Goal: Task Accomplishment & Management: Use online tool/utility

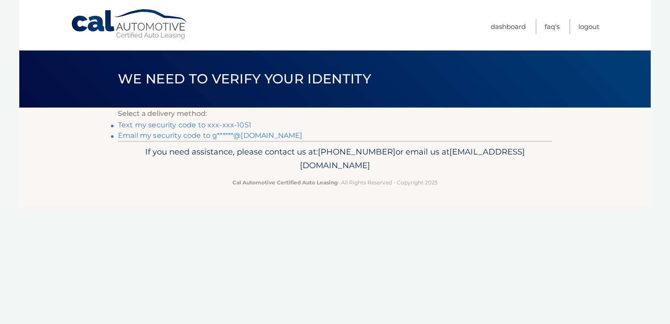
click at [214, 126] on link "Text my security code to xxx-xxx-1051" at bounding box center [184, 125] width 133 height 8
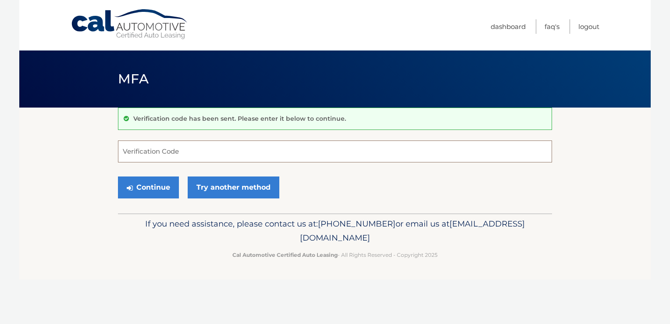
click at [138, 151] on input "Verification Code" at bounding box center [335, 151] width 434 height 22
type input "626988"
click at [134, 188] on button "Continue" at bounding box center [148, 187] width 61 height 22
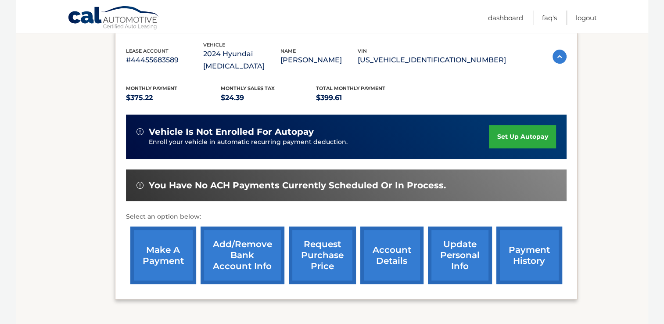
scroll to position [154, 0]
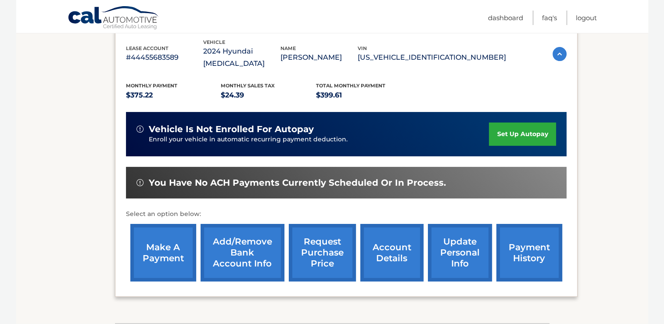
click at [165, 240] on link "make a payment" at bounding box center [163, 252] width 66 height 57
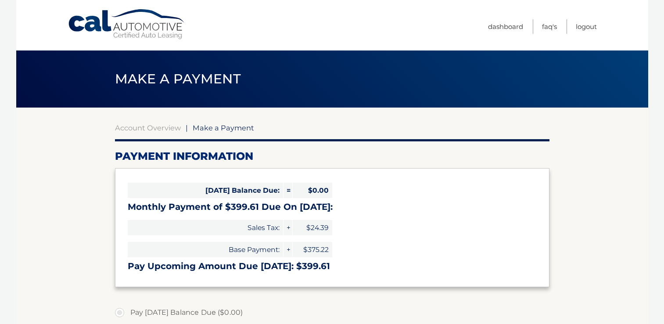
select select "YzMzOTk3YzEtZDNkYy00ZWZjLWE2M2UtZmFjZThmMmQxMzhh"
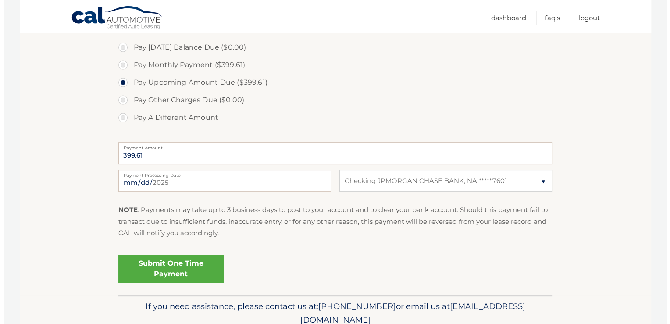
scroll to position [266, 0]
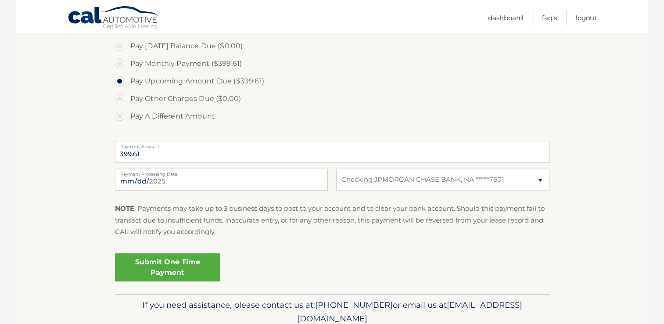
click at [171, 266] on link "Submit One Time Payment" at bounding box center [167, 267] width 105 height 28
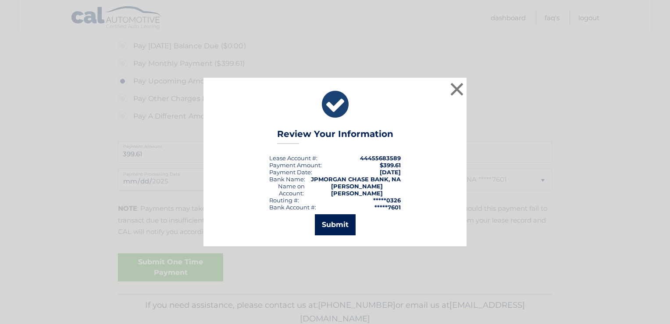
click at [332, 219] on button "Submit" at bounding box center [335, 224] width 41 height 21
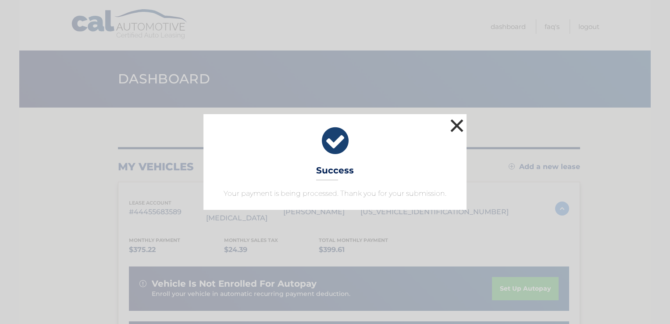
click at [456, 125] on button "×" at bounding box center [457, 126] width 18 height 18
